Goal: Transaction & Acquisition: Purchase product/service

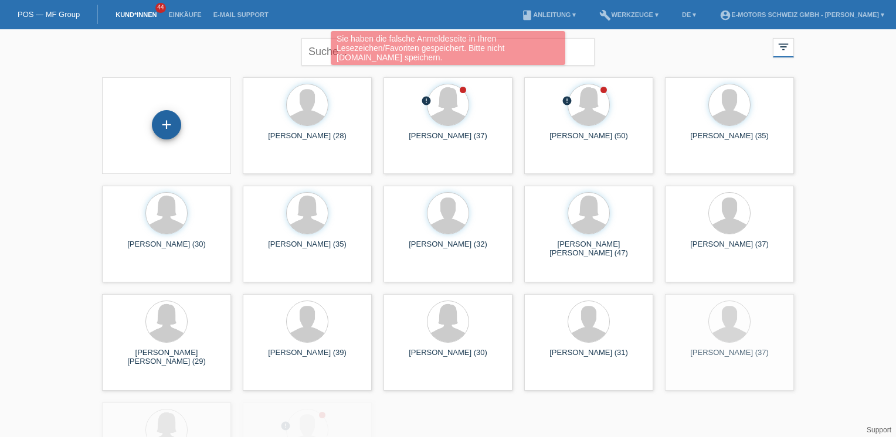
click at [166, 121] on div "+" at bounding box center [166, 124] width 29 height 29
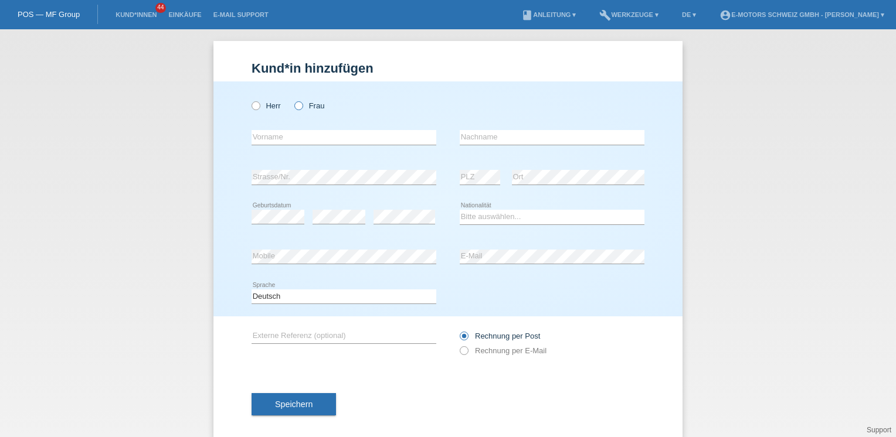
click at [293, 100] on icon at bounding box center [293, 100] width 0 height 0
click at [295, 109] on input "Frau" at bounding box center [298, 105] width 8 height 8
radio input "true"
click at [274, 144] on input "text" at bounding box center [343, 137] width 185 height 15
type input "[DATE]"
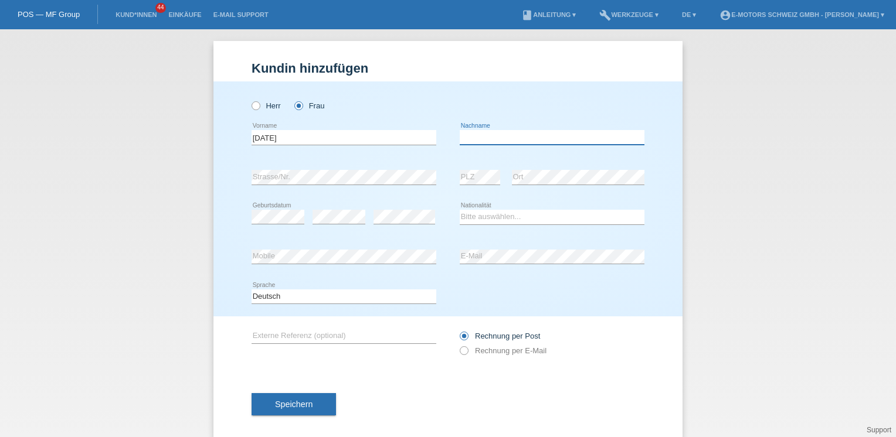
click at [511, 132] on input "text" at bounding box center [552, 137] width 185 height 15
type input "Tanriverdi"
click at [476, 217] on select "Bitte auswählen... Schweiz Deutschland Liechtenstein Österreich ------------ Af…" at bounding box center [552, 217] width 185 height 14
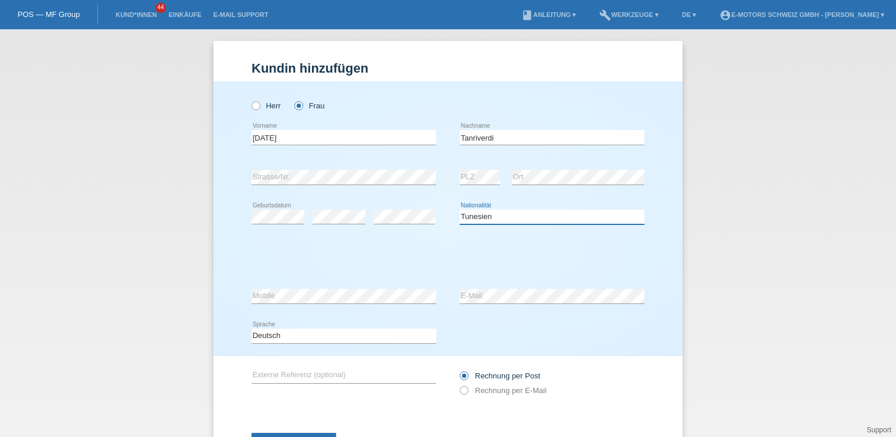
scroll to position [12, 0]
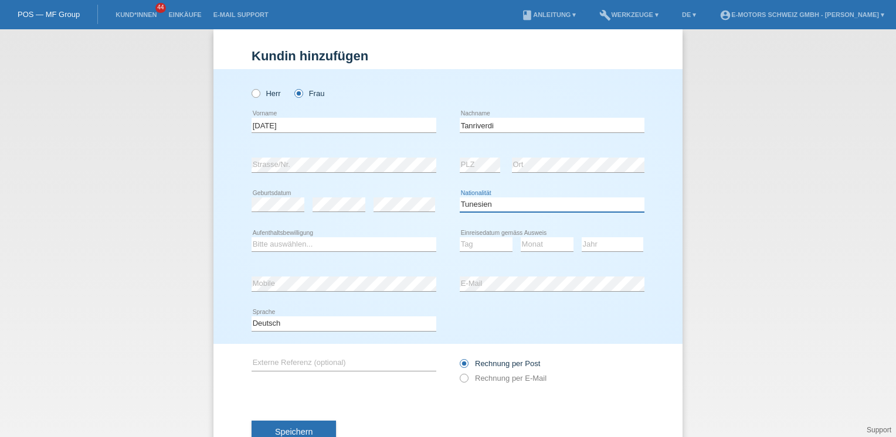
click at [489, 203] on select "Bitte auswählen... Schweiz Deutschland Liechtenstein Österreich ------------ Af…" at bounding box center [552, 205] width 185 height 14
select select "TR"
click at [460, 198] on select "Bitte auswählen... Schweiz Deutschland Liechtenstein Österreich ------------ Af…" at bounding box center [552, 205] width 185 height 14
click at [351, 239] on select "Bitte auswählen... C B B - Flüchtlingsstatus Andere" at bounding box center [343, 244] width 185 height 14
select select "C"
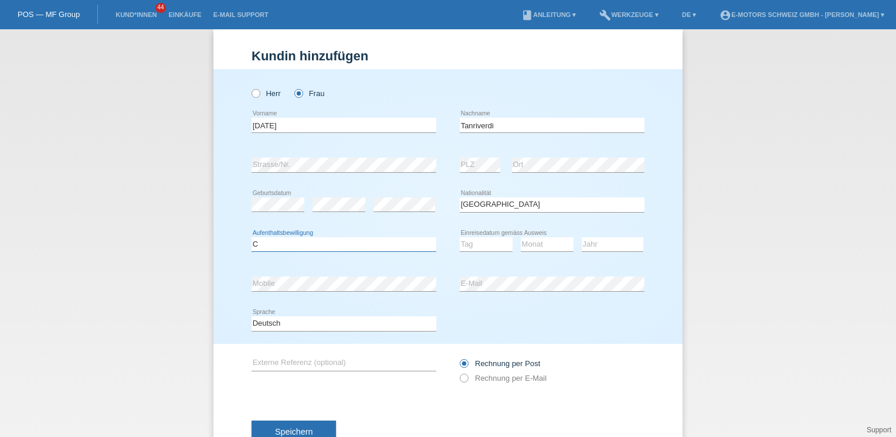
click at [251, 237] on select "Bitte auswählen... C B B - Flüchtlingsstatus Andere" at bounding box center [343, 244] width 185 height 14
click at [466, 241] on select "Tag 01 02 03 04 05 06 07 08 09 10 11" at bounding box center [486, 244] width 53 height 14
select select "02"
click at [460, 237] on select "Tag 01 02 03 04 05 06 07 08 09 10 11" at bounding box center [486, 244] width 53 height 14
click at [525, 242] on select "Monat 01 02 03 04 05 06 07 08 09 10 11" at bounding box center [547, 244] width 53 height 14
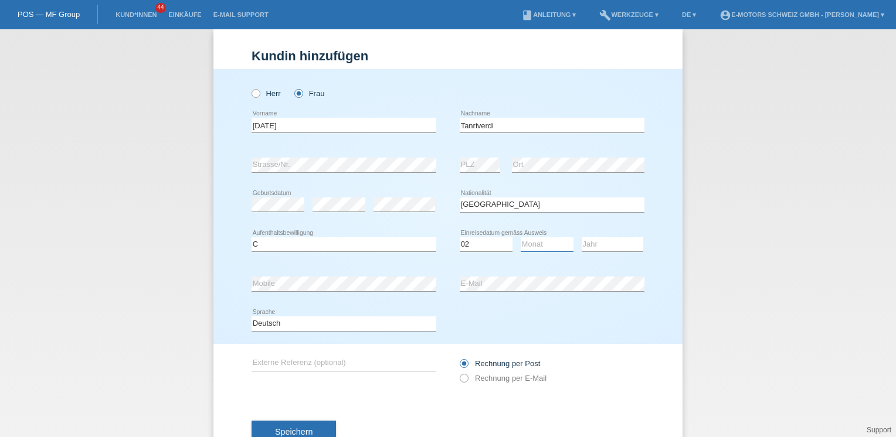
select select "03"
click at [521, 237] on select "Monat 01 02 03 04 05 06 07 08 09 10 11" at bounding box center [547, 244] width 53 height 14
click at [596, 243] on select "Jahr 2025 2024 2023 2022 2021 2020 2019 2018 2017 2016 2015 2014 2013 2012 2011…" at bounding box center [613, 244] width 62 height 14
select select "1979"
click at [582, 237] on select "Jahr 2025 2024 2023 2022 2021 2020 2019 2018 2017 2016 2015 2014 2013 2012 2011…" at bounding box center [613, 244] width 62 height 14
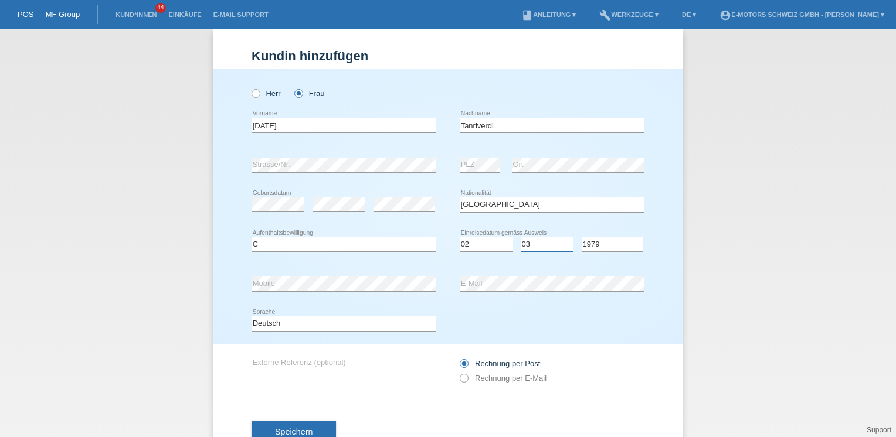
click at [527, 241] on select "Monat 01 02 03 04 05 06 07 08 09 10 11" at bounding box center [547, 244] width 53 height 14
select select "08"
click at [521, 237] on select "Monat 01 02 03 04 05 06 07 08 09 10 11" at bounding box center [547, 244] width 53 height 14
click at [488, 246] on select "Tag 01 02 03 04 05 06 07 08 09 10 11" at bounding box center [486, 244] width 53 height 14
select select "28"
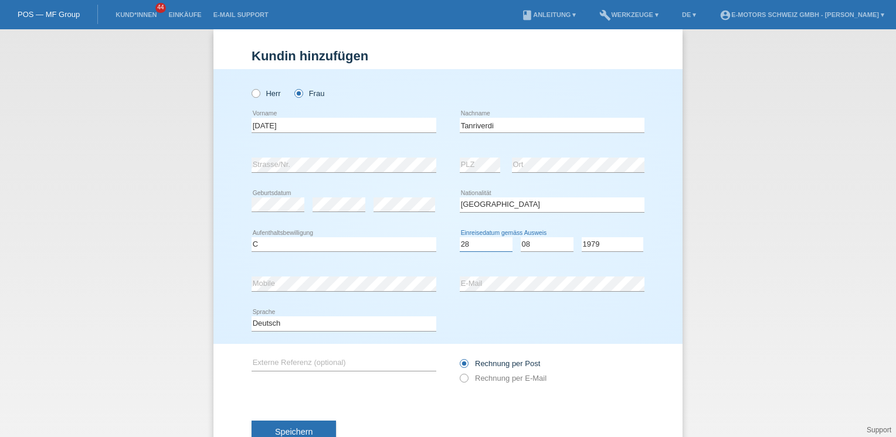
click at [460, 237] on select "Tag 01 02 03 04 05 06 07 08 09 10 11" at bounding box center [486, 244] width 53 height 14
click at [329, 426] on button "Speichern" at bounding box center [293, 432] width 84 height 22
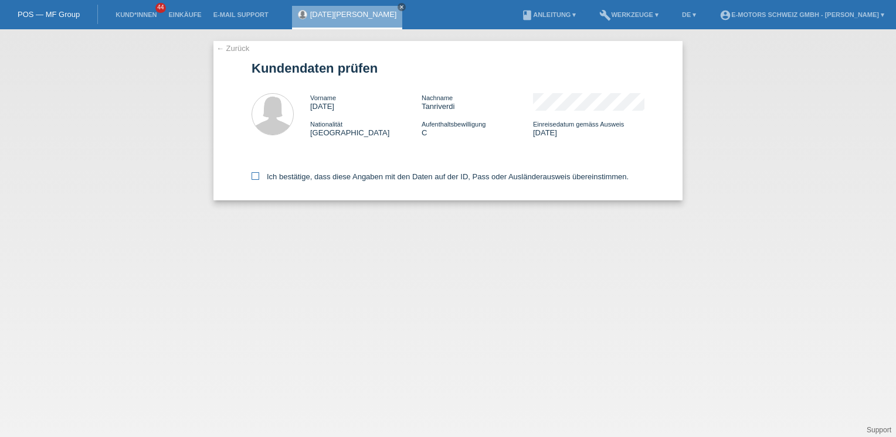
click at [294, 178] on label "Ich bestätige, dass diese Angaben mit den Daten auf der ID, Pass oder Ausländer…" at bounding box center [439, 176] width 377 height 9
click at [259, 178] on input "Ich bestätige, dass diese Angaben mit den Daten auf der ID, Pass oder Ausländer…" at bounding box center [255, 176] width 8 height 8
checkbox input "true"
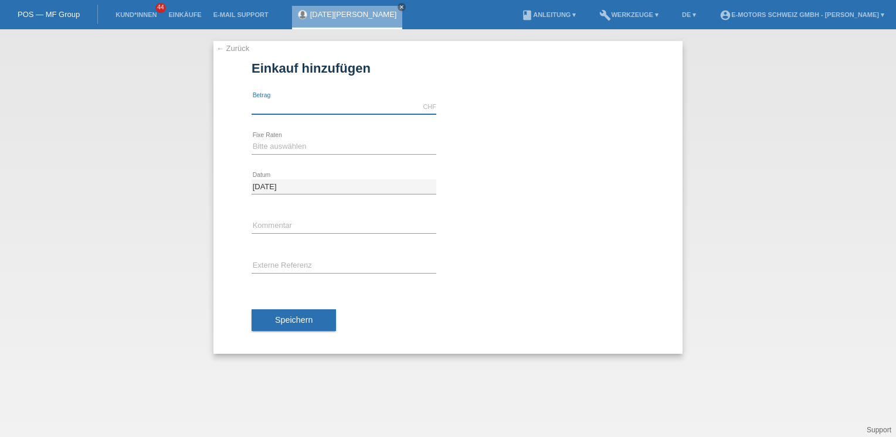
click at [308, 100] on input "text" at bounding box center [343, 107] width 185 height 15
type input "5490.00"
click at [297, 147] on select "Bitte auswählen 12 Raten 24 Raten 36 Raten 48 Raten" at bounding box center [343, 147] width 185 height 14
select select "215"
click at [251, 140] on select "Bitte auswählen 12 Raten 24 Raten 36 Raten 48 Raten" at bounding box center [343, 147] width 185 height 14
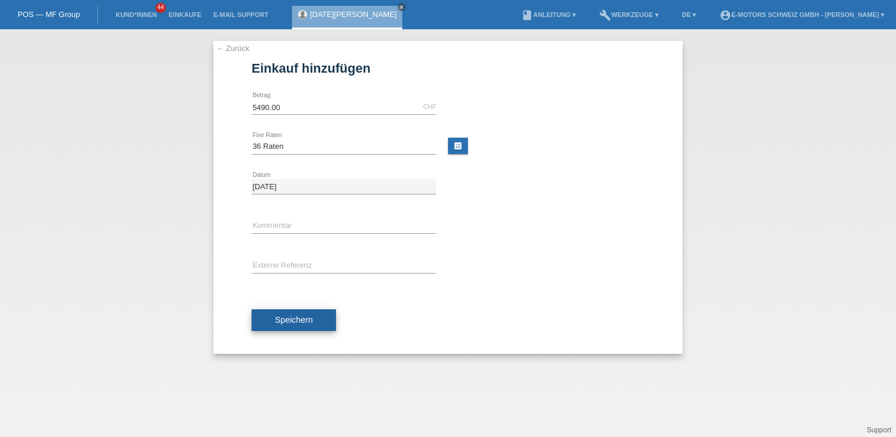
click at [307, 318] on span "Speichern" at bounding box center [294, 319] width 38 height 9
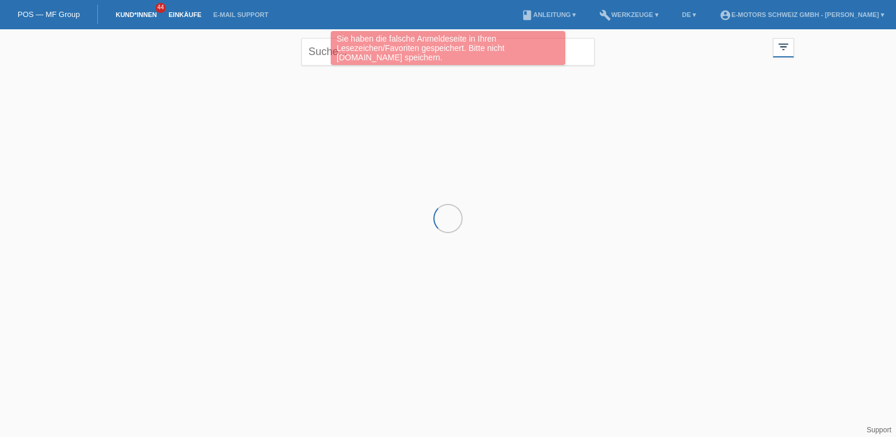
click at [195, 16] on link "Einkäufe" at bounding box center [184, 14] width 45 height 7
click at [136, 16] on link "Kund*innen" at bounding box center [136, 14] width 53 height 7
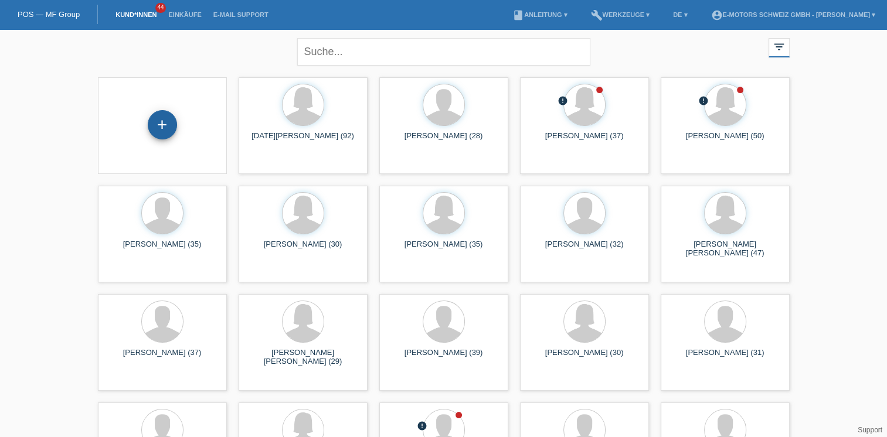
click at [162, 125] on div "+" at bounding box center [162, 124] width 29 height 29
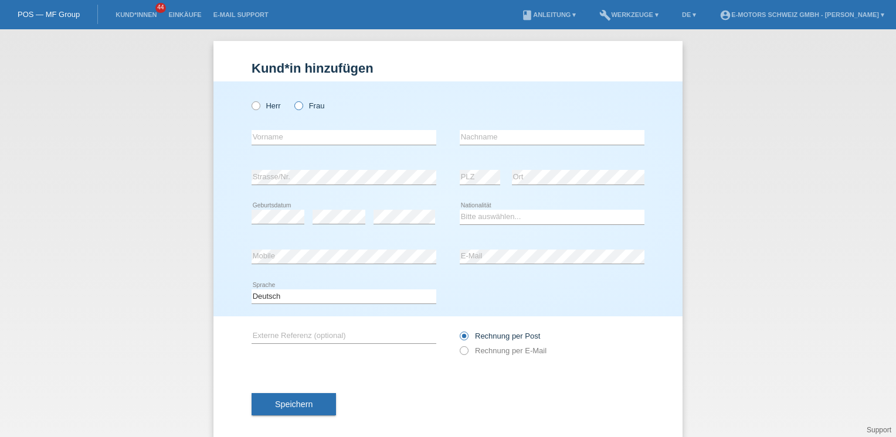
click at [293, 100] on icon at bounding box center [293, 100] width 0 height 0
click at [294, 107] on input "Frau" at bounding box center [298, 105] width 8 height 8
radio input "true"
click at [287, 135] on input "text" at bounding box center [343, 137] width 185 height 15
type input "Selda"
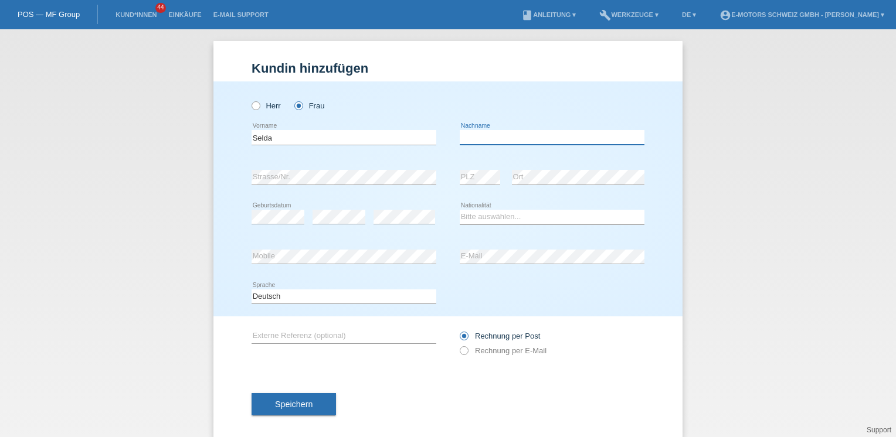
click at [468, 131] on input "text" at bounding box center [552, 137] width 185 height 15
type input "Avsar"
click at [469, 217] on select "Bitte auswählen... Schweiz Deutschland Liechtenstein Österreich ------------ Af…" at bounding box center [552, 217] width 185 height 14
select select "TR"
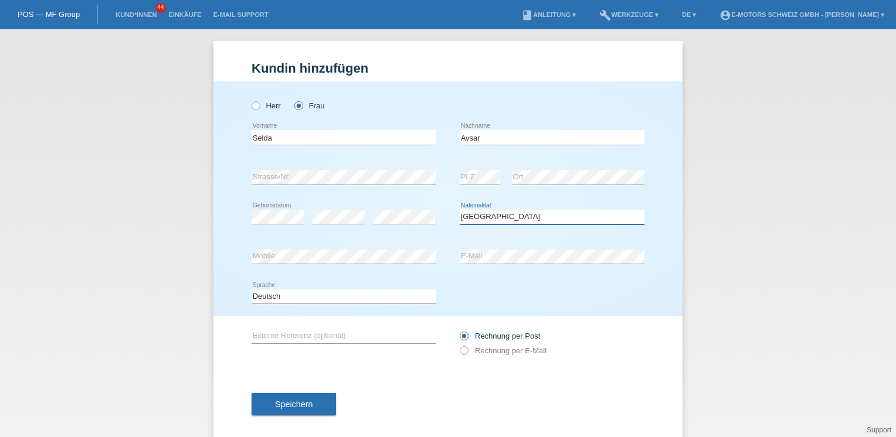
click at [460, 210] on select "Bitte auswählen... Schweiz Deutschland Liechtenstein Österreich ------------ Af…" at bounding box center [552, 217] width 185 height 14
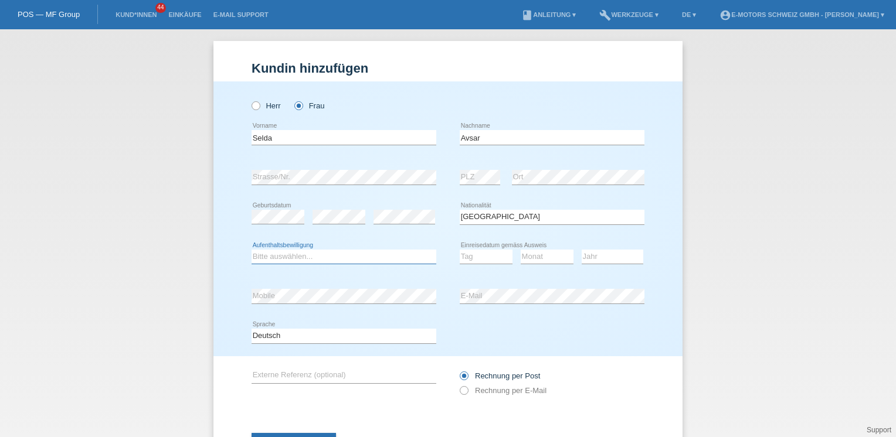
click at [361, 261] on select "Bitte auswählen... C B B - Flüchtlingsstatus Andere" at bounding box center [343, 257] width 185 height 14
select select "C"
click at [251, 250] on select "Bitte auswählen... C B B - Flüchtlingsstatus Andere" at bounding box center [343, 257] width 185 height 14
click at [483, 254] on select "Tag 01 02 03 04 05 06 07 08 09 10 11" at bounding box center [486, 257] width 53 height 14
select select "24"
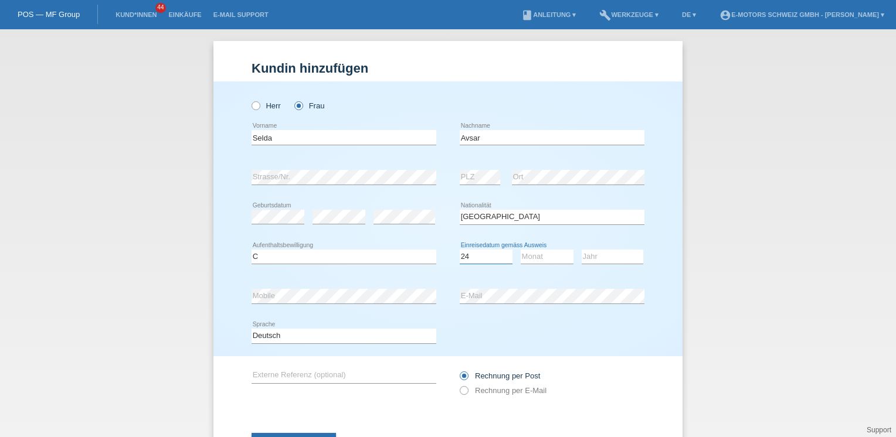
click at [460, 250] on select "Tag 01 02 03 04 05 06 07 08 09 10 11" at bounding box center [486, 257] width 53 height 14
click at [533, 256] on select "Monat 01 02 03 04 05 06 07 08 09 10 11" at bounding box center [547, 257] width 53 height 14
select select "01"
click at [521, 250] on select "Monat 01 02 03 04 05 06 07 08 09 10 11" at bounding box center [547, 257] width 53 height 14
click at [584, 258] on select "Jahr 2025 2024 2023 2022 2021 2020 2019 2018 2017 2016 2015 2014 2013 2012 2011…" at bounding box center [613, 257] width 62 height 14
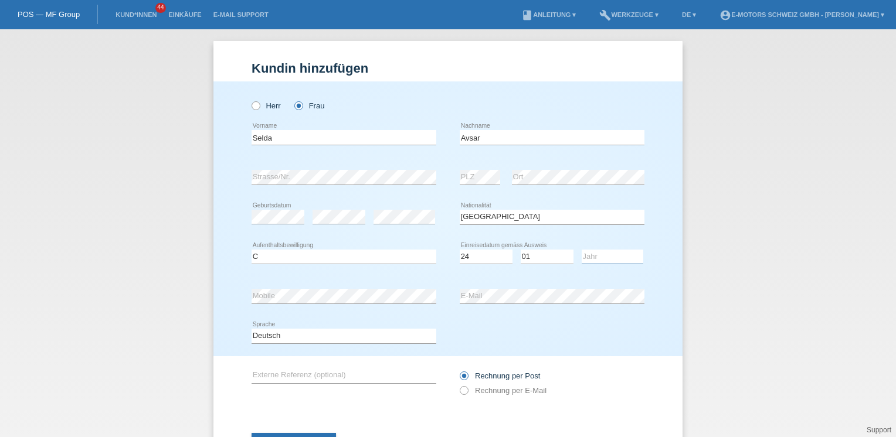
select select "2003"
click at [582, 250] on select "Jahr 2025 2024 2023 2022 2021 2020 2019 2018 2017 2016 2015 2014 2013 2012 2011…" at bounding box center [613, 257] width 62 height 14
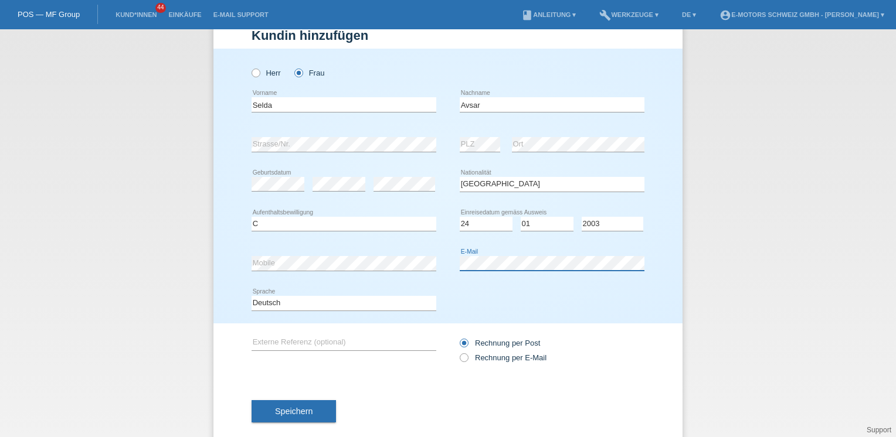
scroll to position [52, 0]
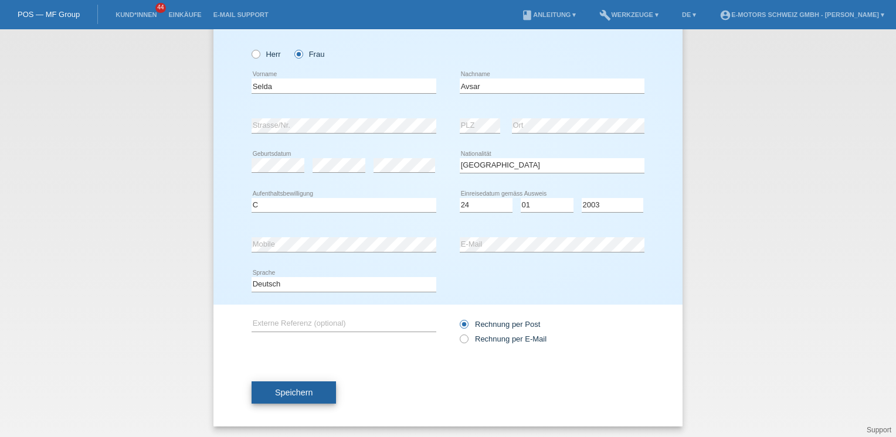
click at [282, 388] on span "Speichern" at bounding box center [294, 392] width 38 height 9
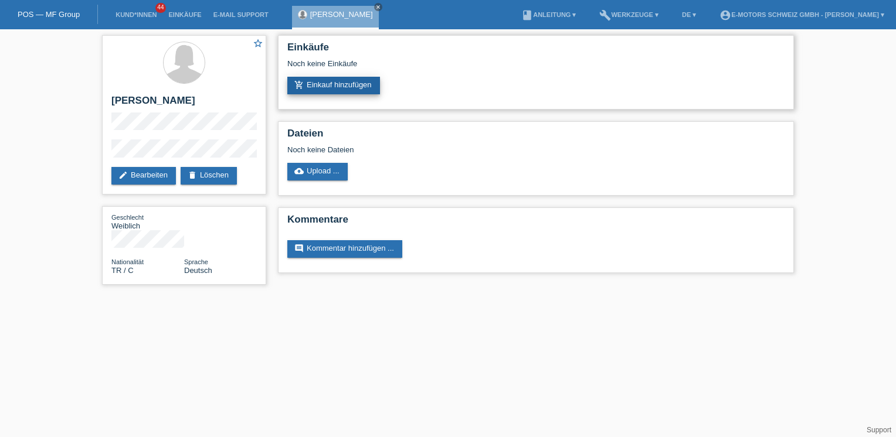
click at [319, 89] on link "add_shopping_cart Einkauf hinzufügen" at bounding box center [333, 86] width 93 height 18
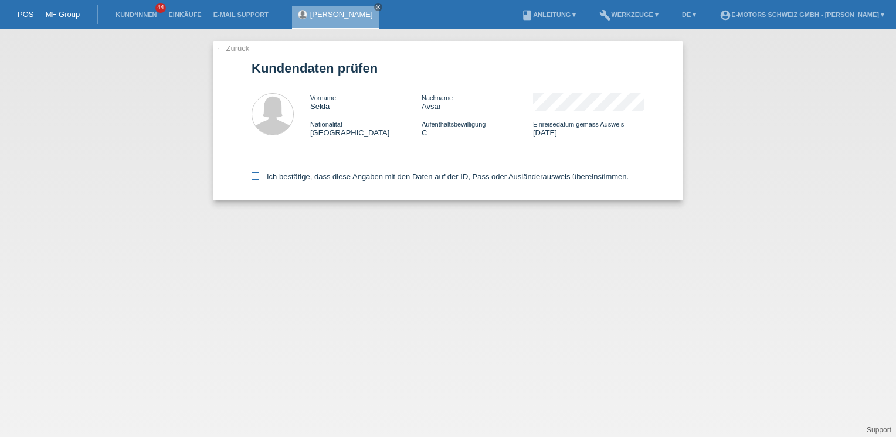
click at [312, 178] on label "Ich bestätige, dass diese Angaben mit den Daten auf der ID, Pass oder Ausländer…" at bounding box center [439, 176] width 377 height 9
click at [259, 178] on input "Ich bestätige, dass diese Angaben mit den Daten auf der ID, Pass oder Ausländer…" at bounding box center [255, 176] width 8 height 8
checkbox input "true"
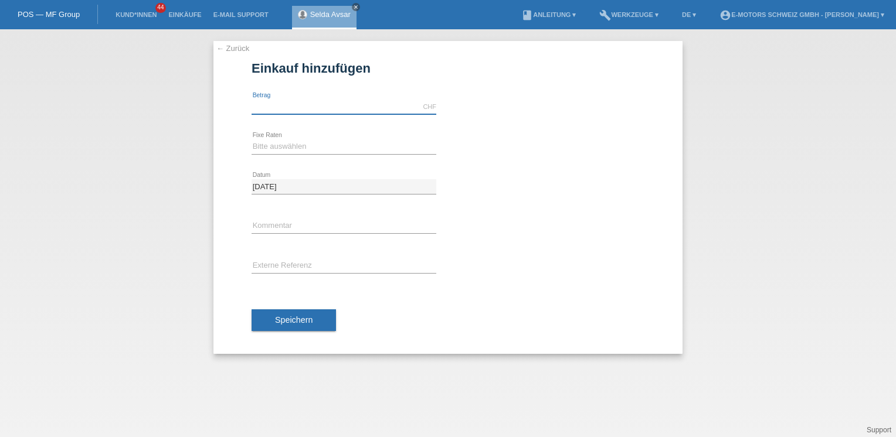
click at [297, 104] on input "text" at bounding box center [343, 107] width 185 height 15
type input "5490.00"
click at [291, 147] on select "Bitte auswählen 12 Raten 24 Raten 36 Raten 48 Raten" at bounding box center [343, 147] width 185 height 14
select select "215"
click at [251, 140] on select "Bitte auswählen 12 Raten 24 Raten 36 Raten 48 Raten" at bounding box center [343, 147] width 185 height 14
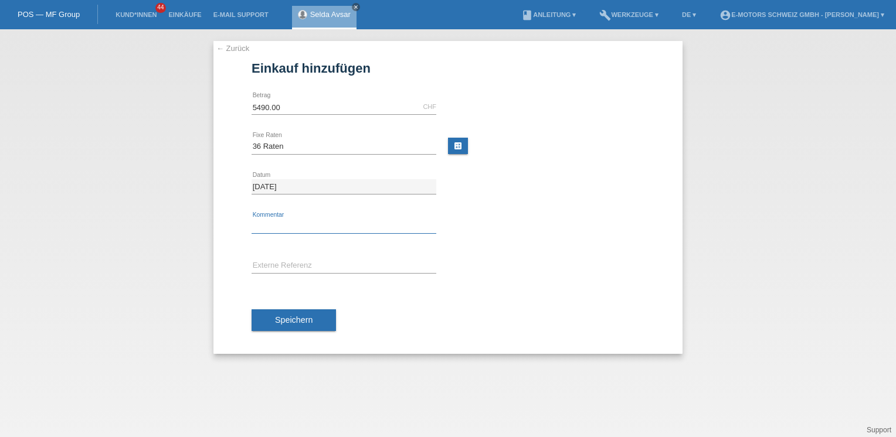
click at [283, 229] on input "text" at bounding box center [343, 226] width 185 height 15
type input "Andi"
click at [295, 327] on button "Speichern" at bounding box center [293, 321] width 84 height 22
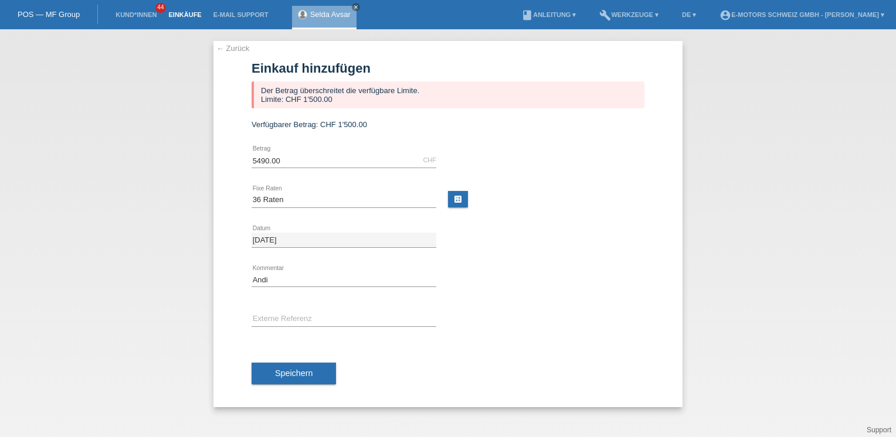
click at [185, 15] on link "Einkäufe" at bounding box center [184, 14] width 45 height 7
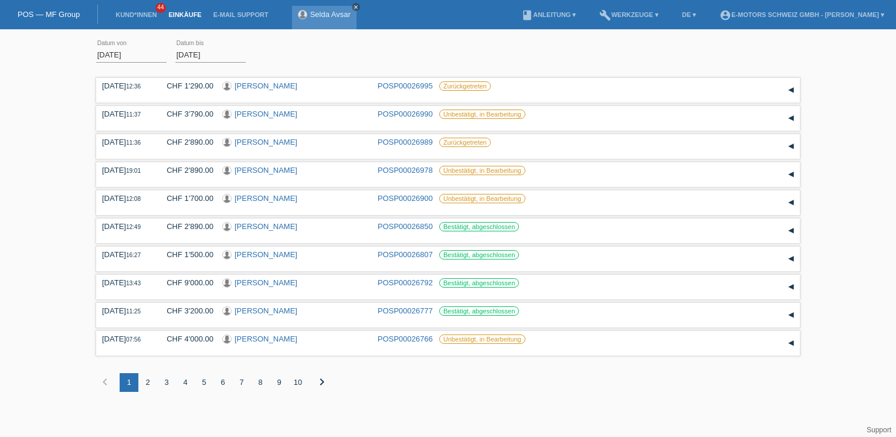
click at [353, 6] on icon "close" at bounding box center [356, 7] width 6 height 6
click at [441, 51] on div "[DATE] error Datum von [DATE] error Datum bis Übernehmen" at bounding box center [447, 55] width 703 height 40
click at [292, 53] on div "Übernehmen" at bounding box center [286, 54] width 64 height 17
click at [232, 47] on input "[DATE]" at bounding box center [210, 54] width 70 height 15
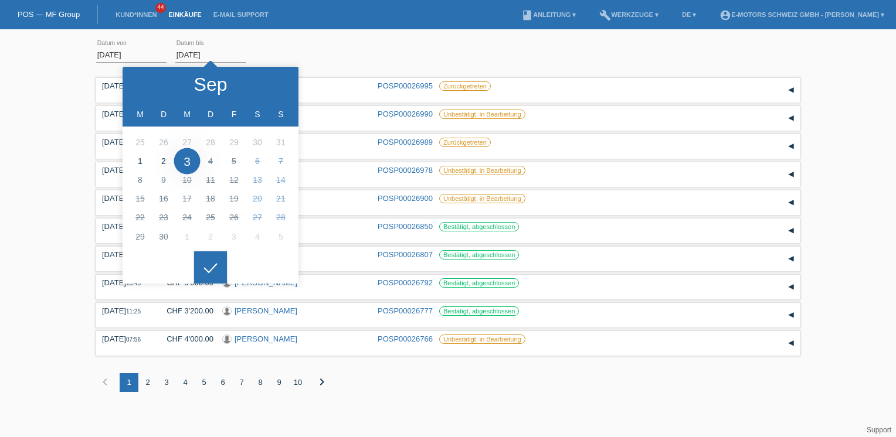
click at [294, 39] on div "Übernehmen" at bounding box center [286, 49] width 64 height 28
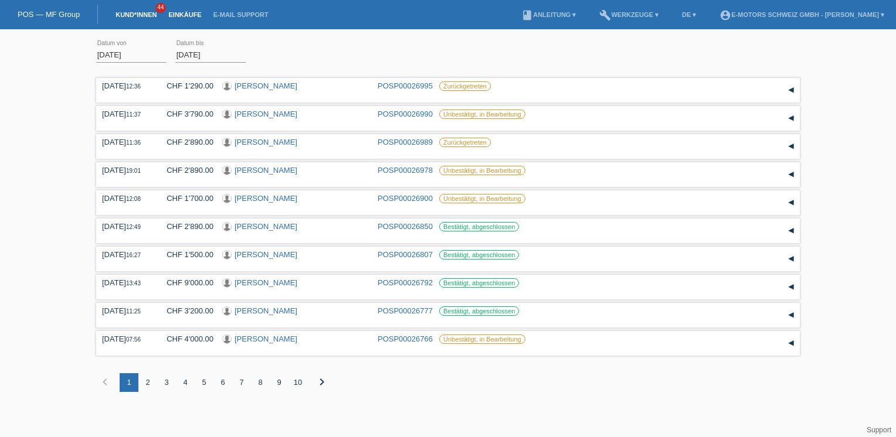
click at [145, 15] on link "Kund*innen" at bounding box center [136, 14] width 53 height 7
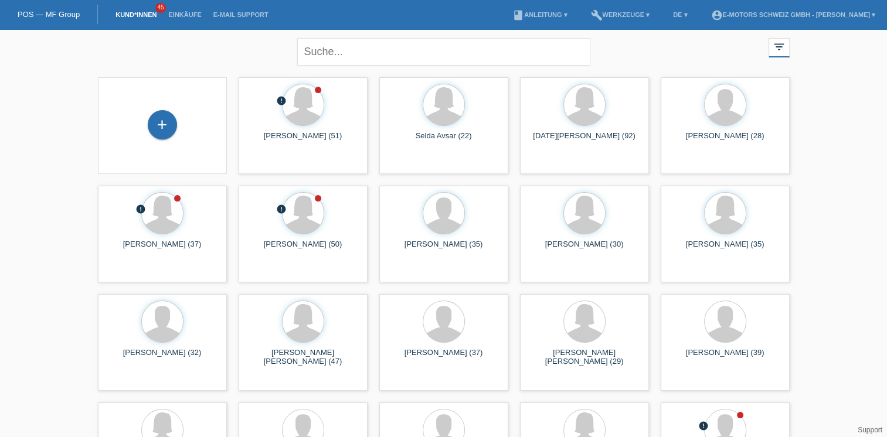
click at [183, 18] on link "Einkäufe" at bounding box center [184, 14] width 45 height 7
